Goal: Transaction & Acquisition: Purchase product/service

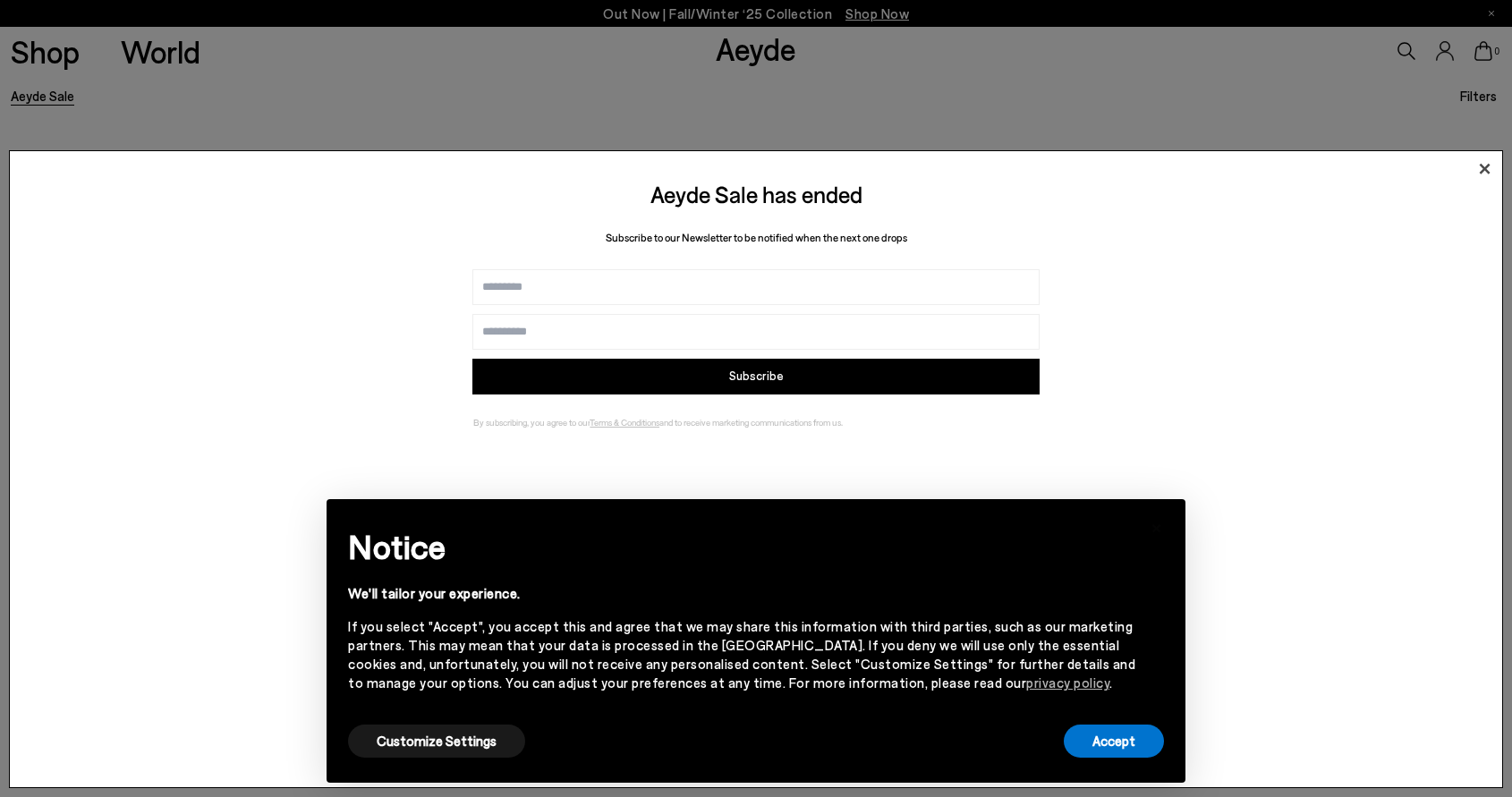
click at [1485, 169] on icon at bounding box center [1485, 169] width 11 height 11
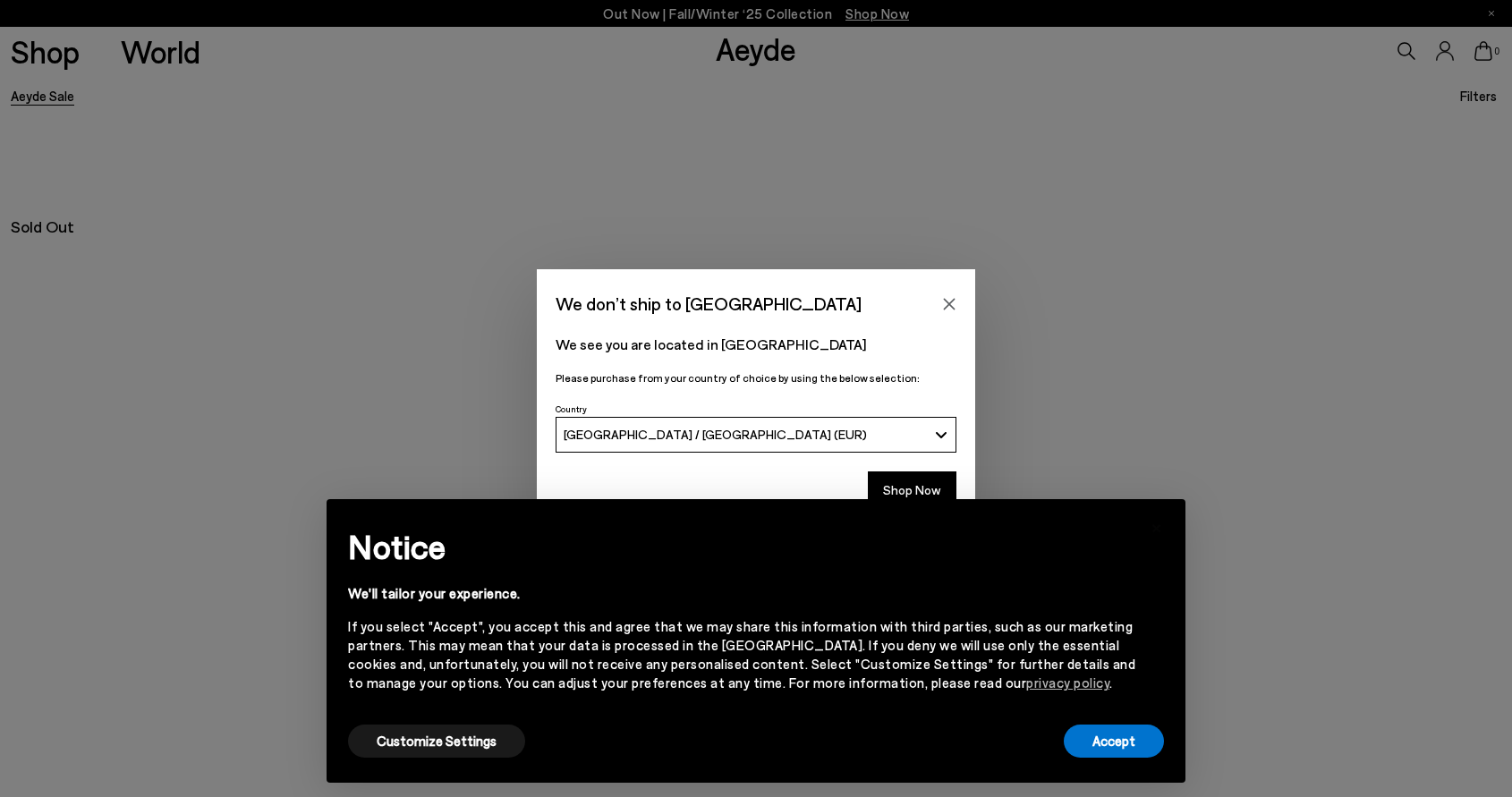
click at [893, 489] on div "× Notice We'll tailor your experience. If you select "Accept", you accept this …" at bounding box center [755, 640] width 888 height 312
click at [1093, 729] on button "Accept" at bounding box center [1113, 741] width 100 height 33
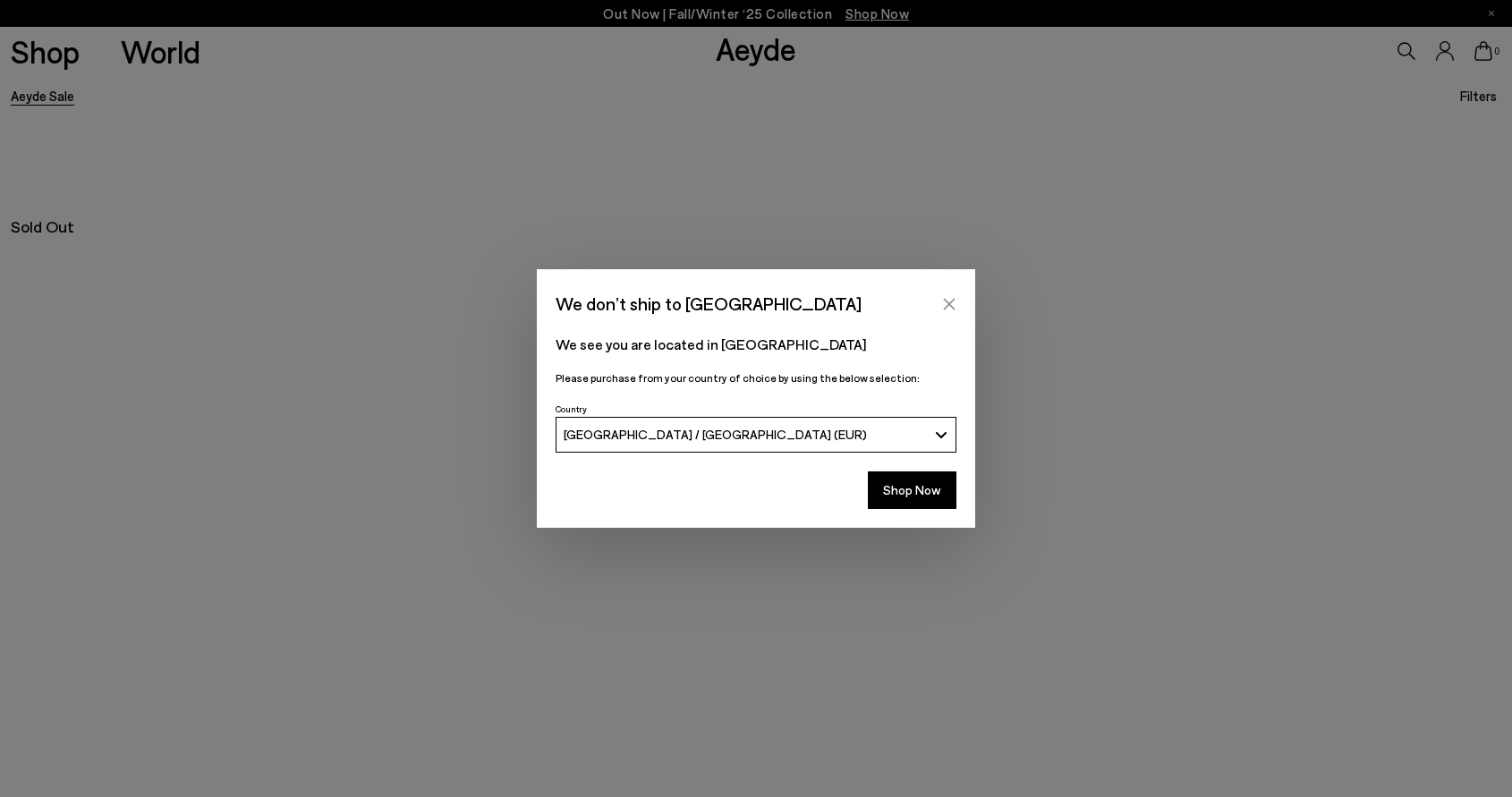
click at [951, 305] on icon "Close" at bounding box center [949, 303] width 12 height 12
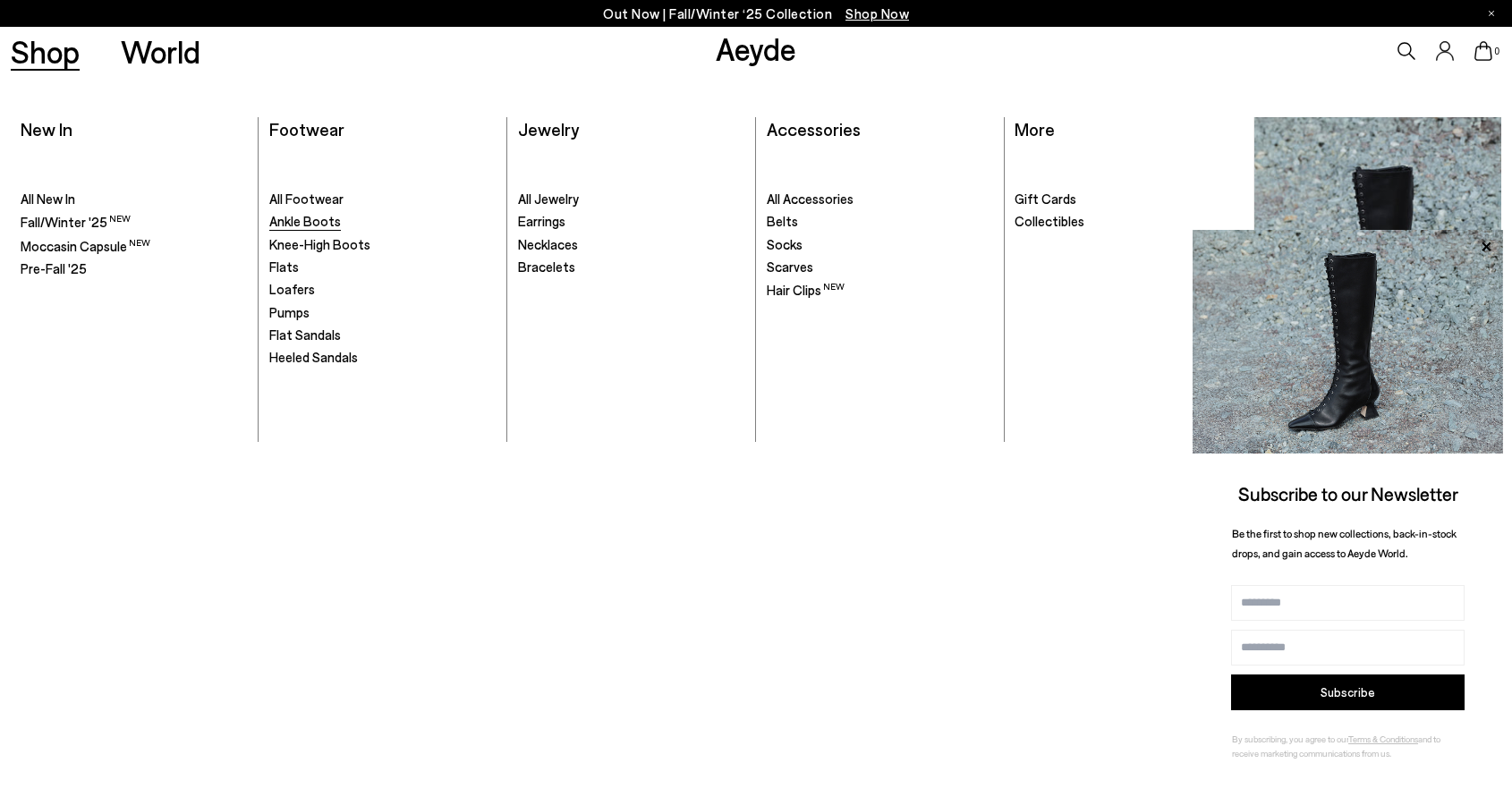
click at [288, 218] on span "Ankle Boots" at bounding box center [305, 221] width 72 height 17
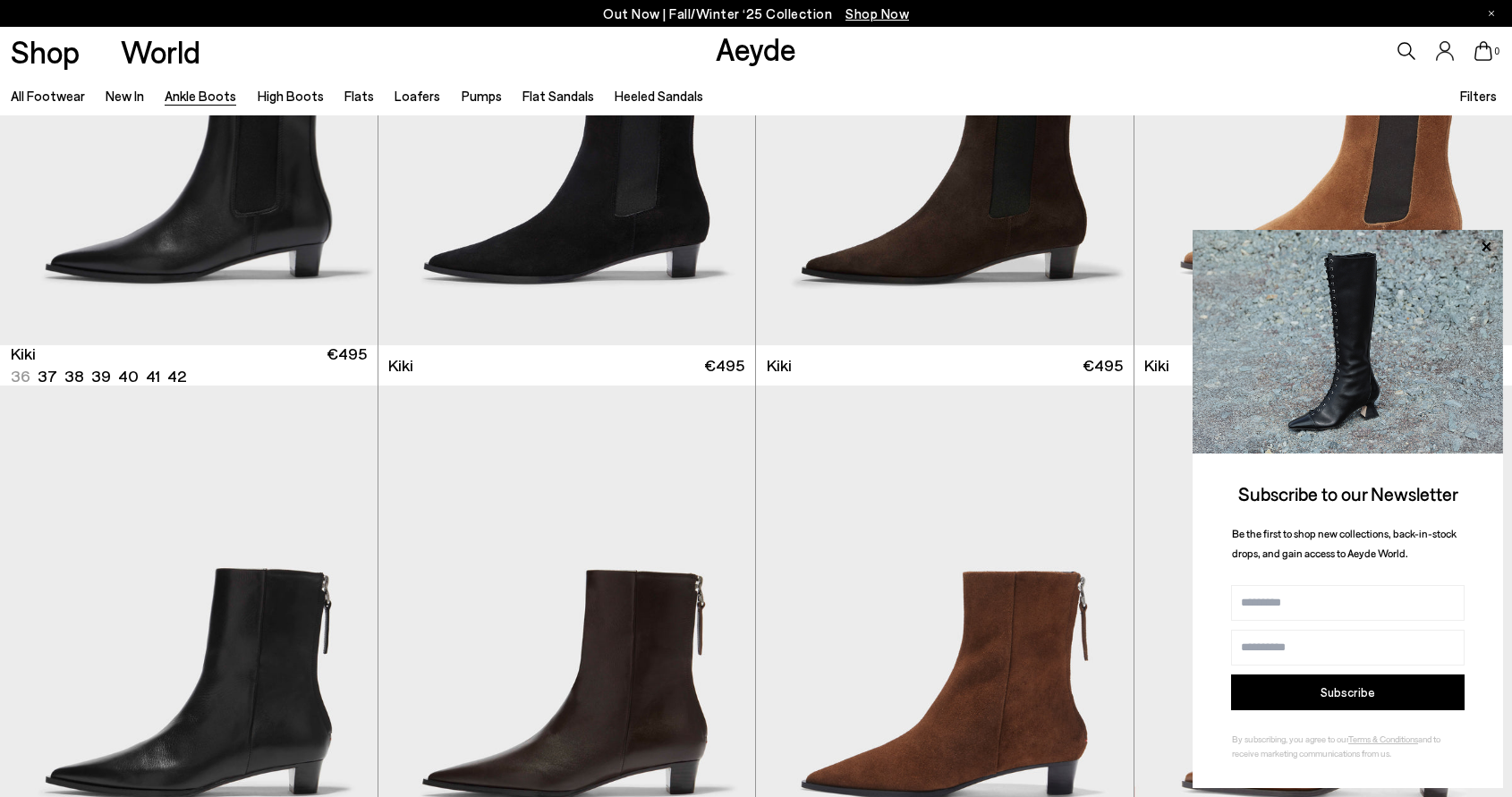
scroll to position [2819, 0]
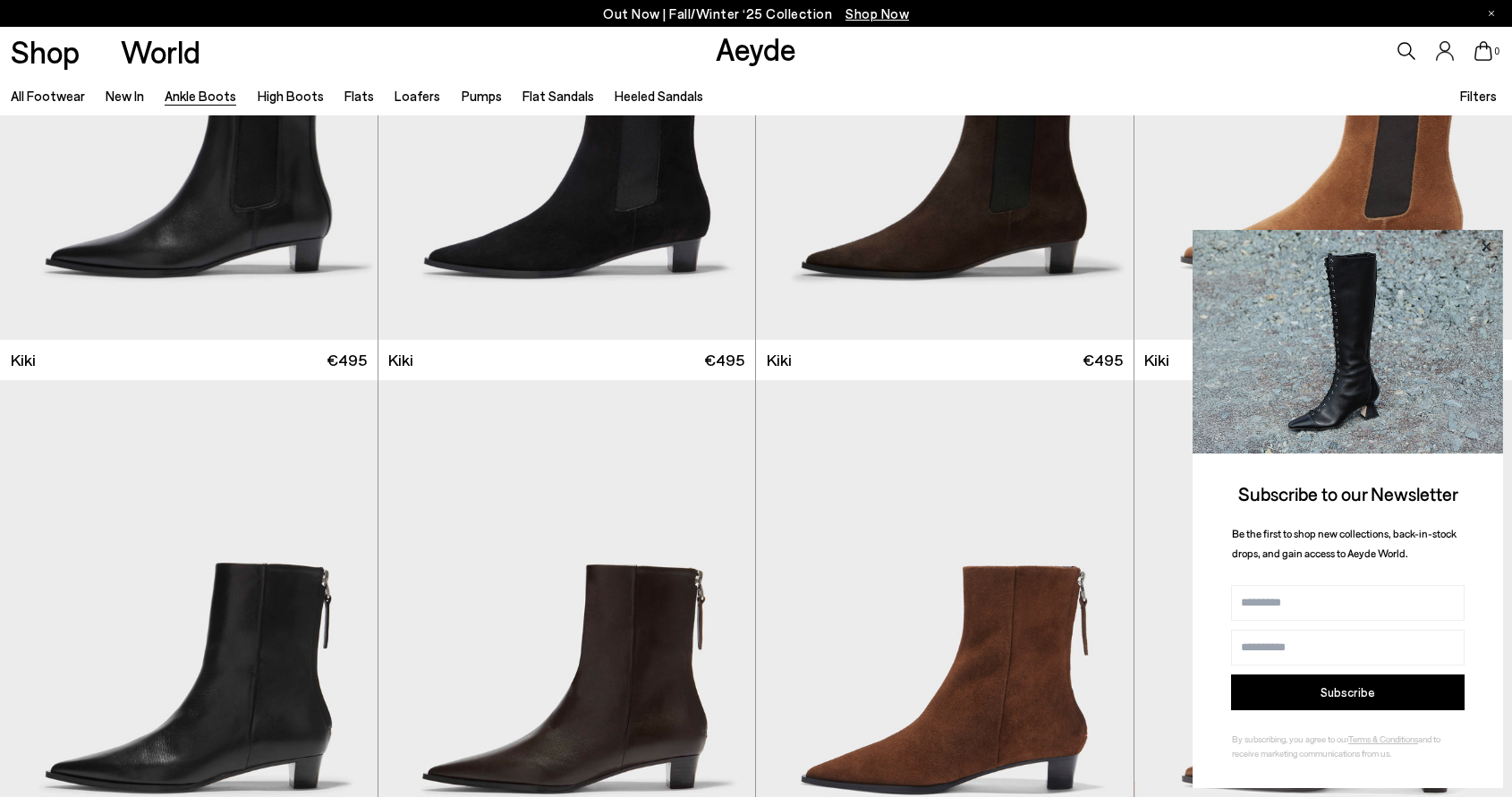
click at [1489, 245] on icon at bounding box center [1485, 246] width 23 height 23
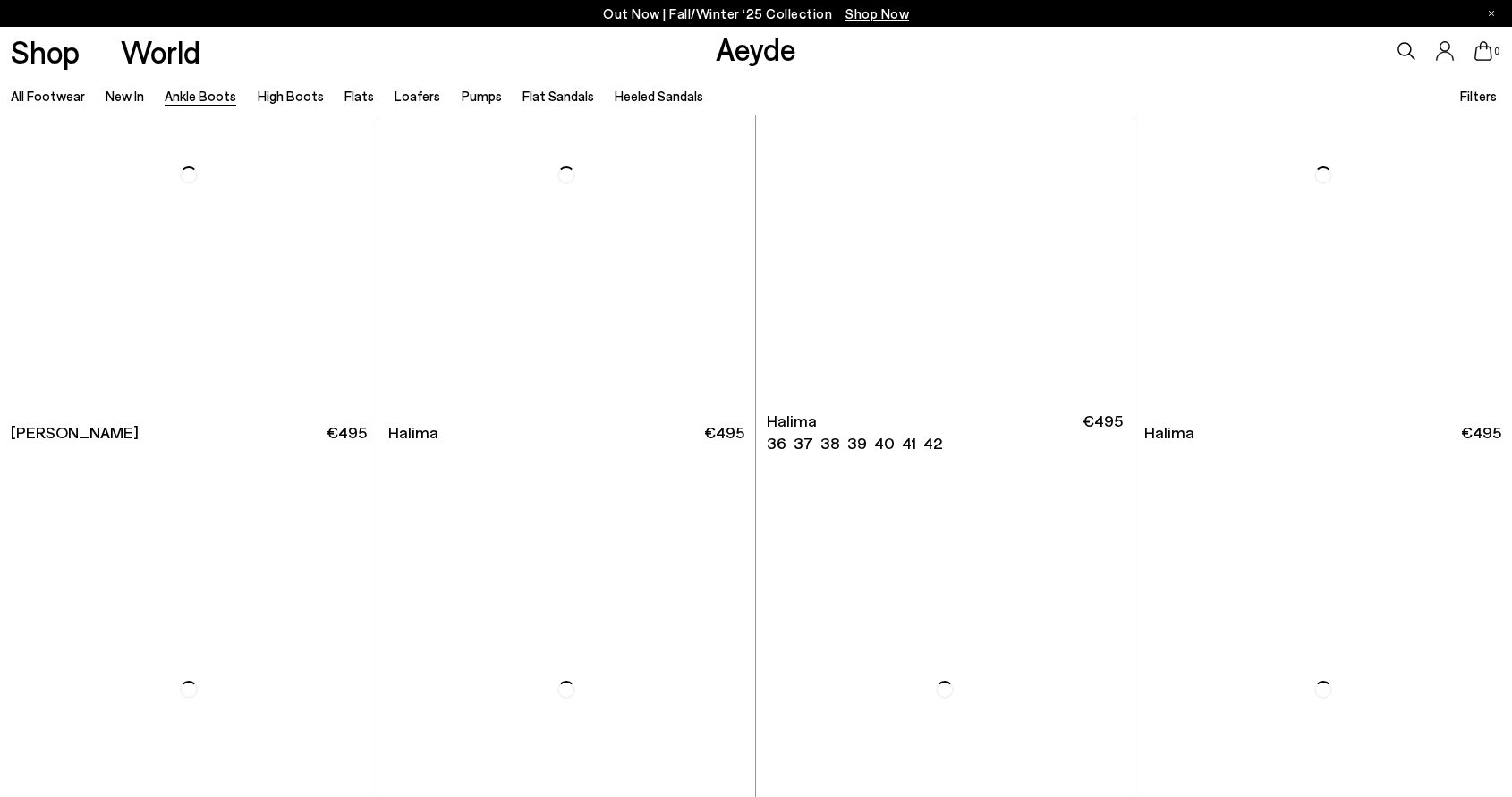
scroll to position [5374, 0]
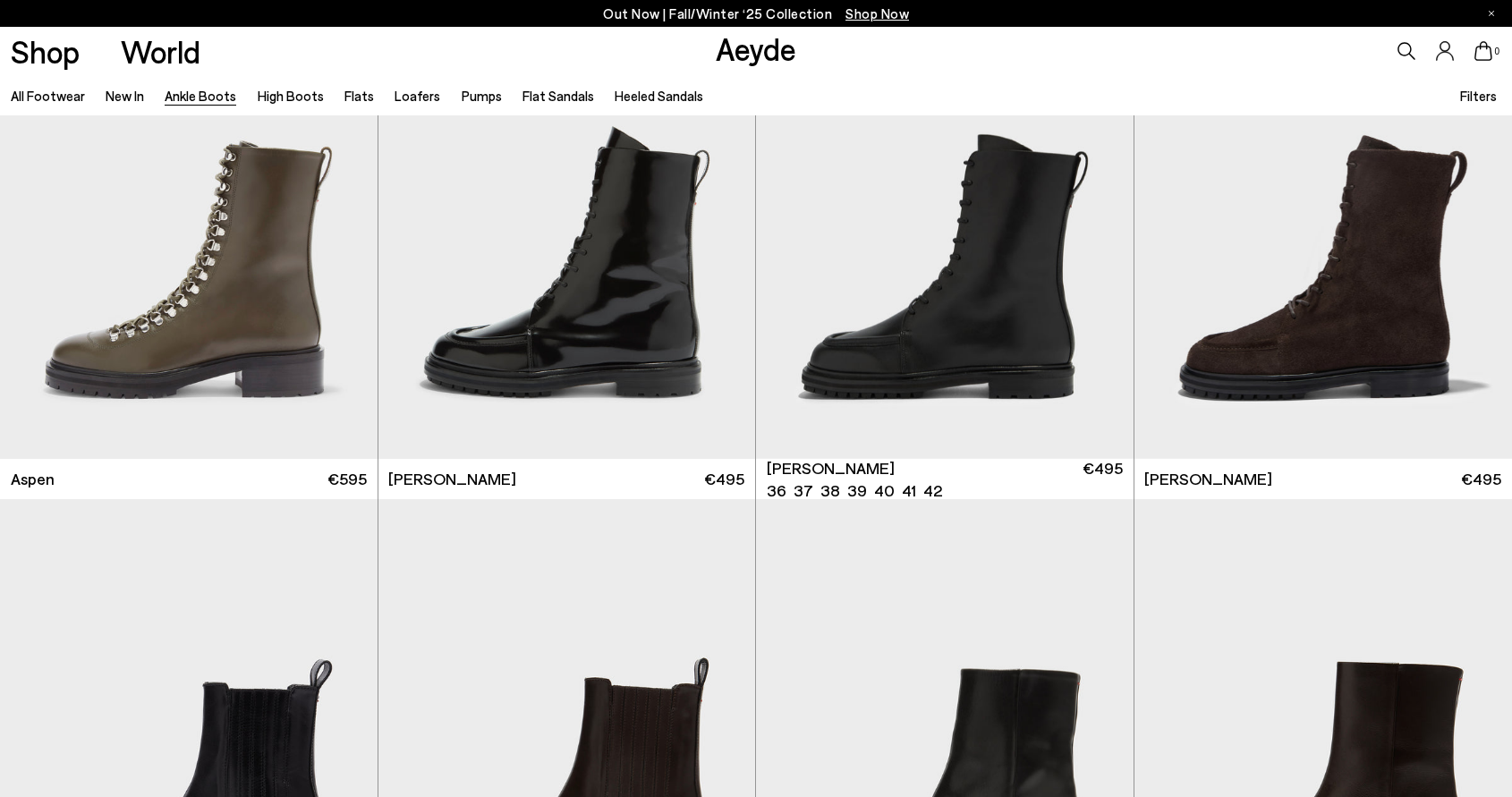
scroll to position [8351, 0]
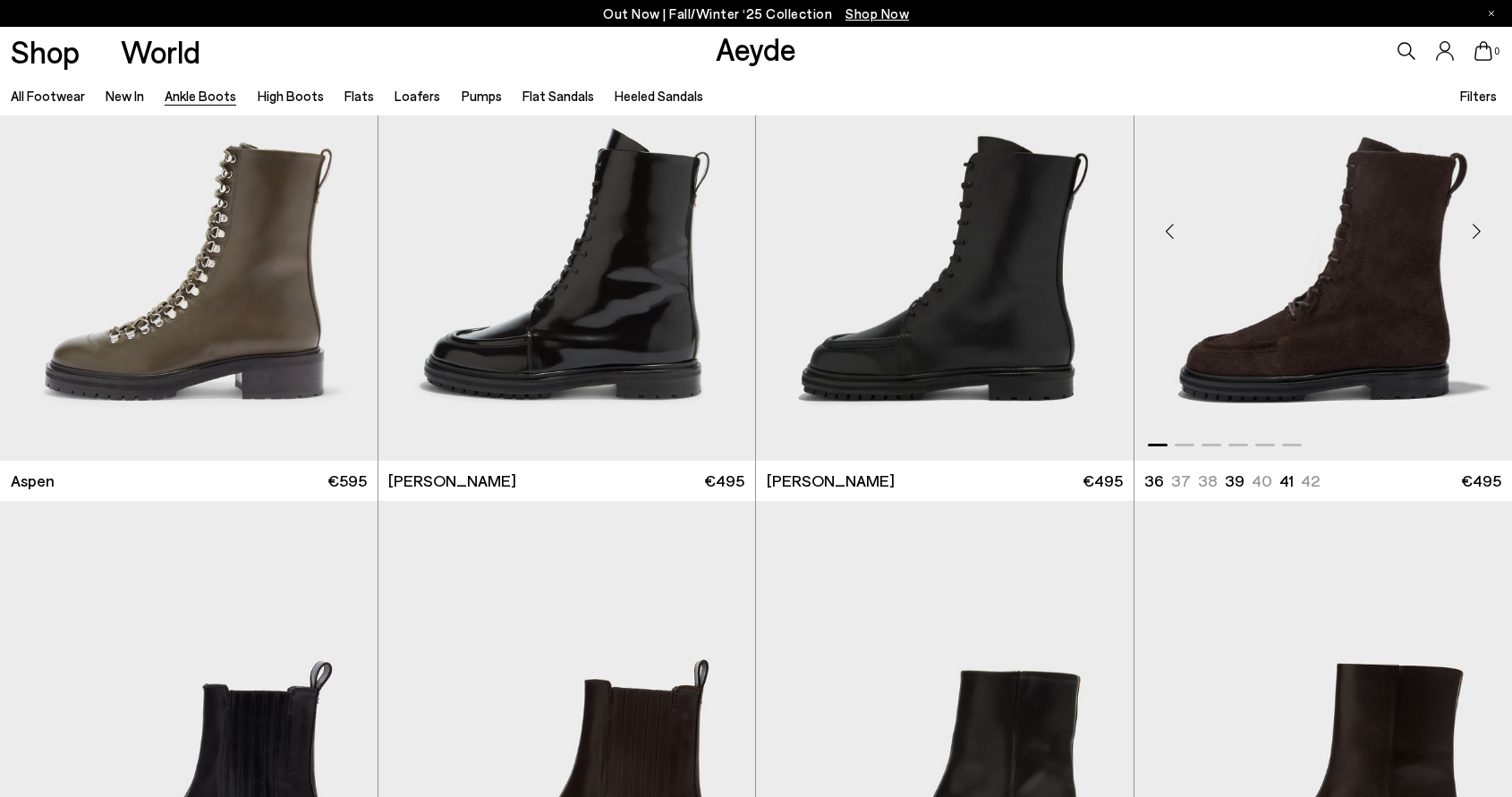
click at [1338, 206] on img "1 / 6" at bounding box center [1323, 224] width 378 height 474
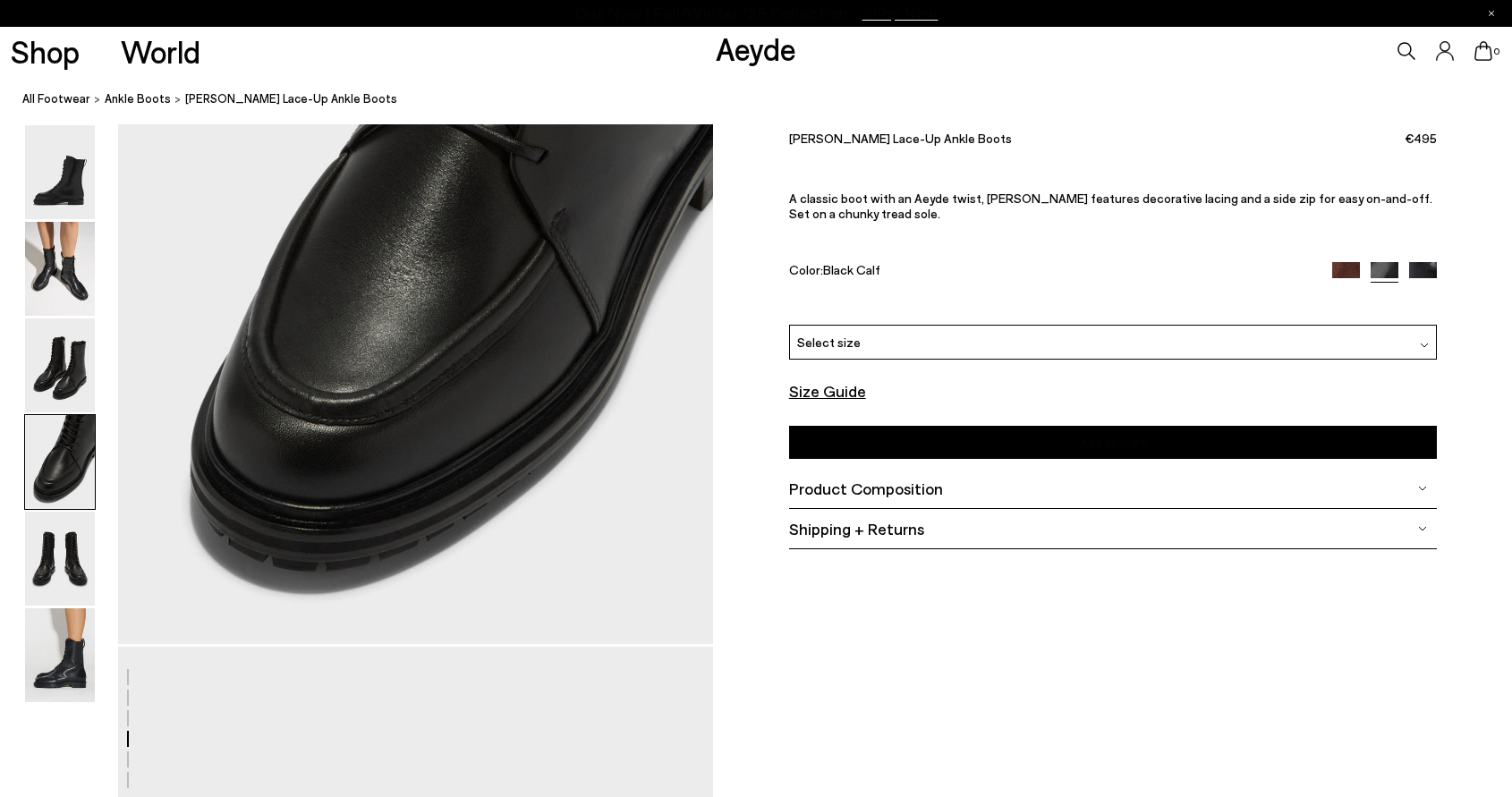
scroll to position [2681, 0]
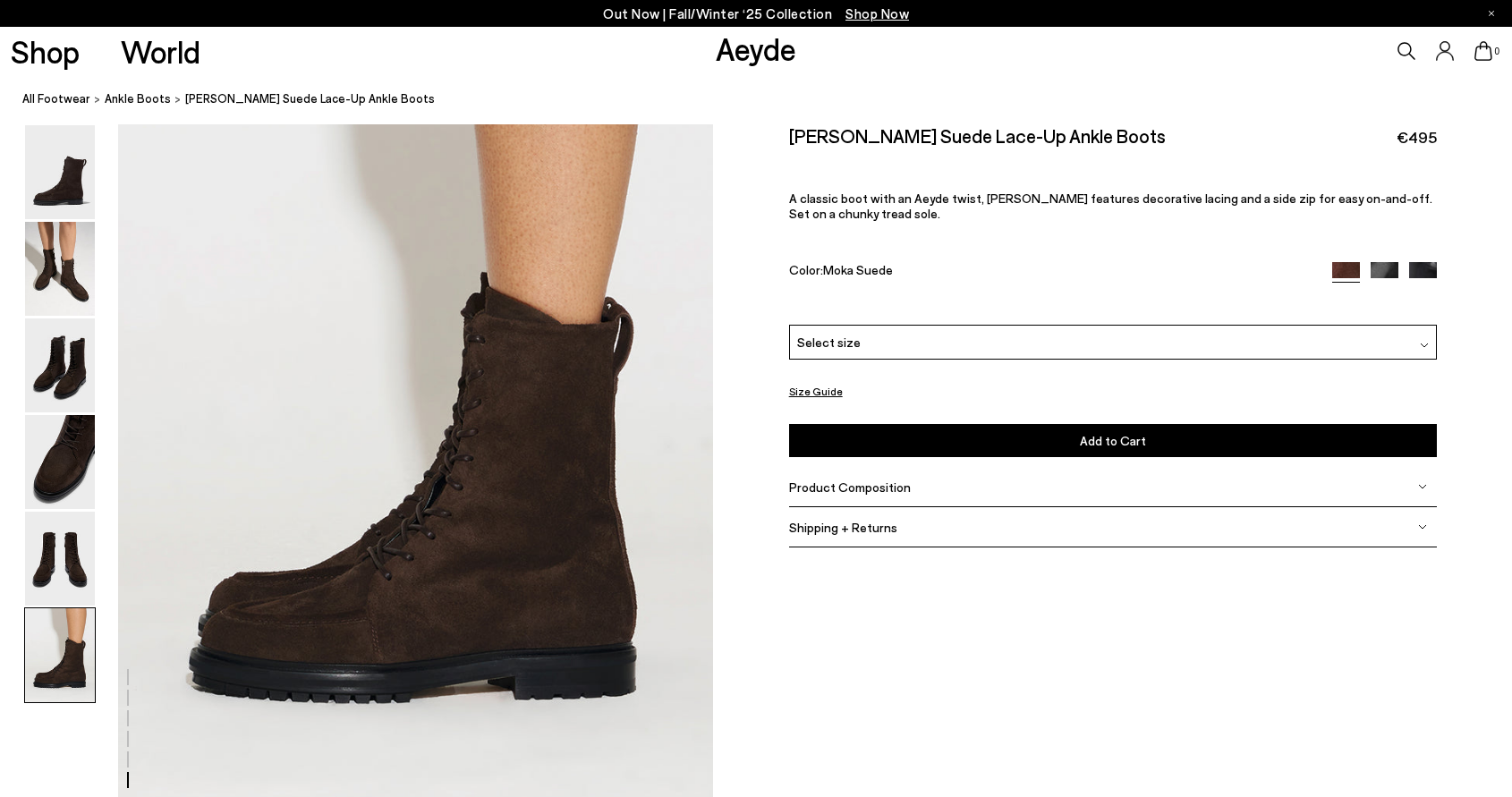
scroll to position [4075, 0]
